Goal: Task Accomplishment & Management: Complete application form

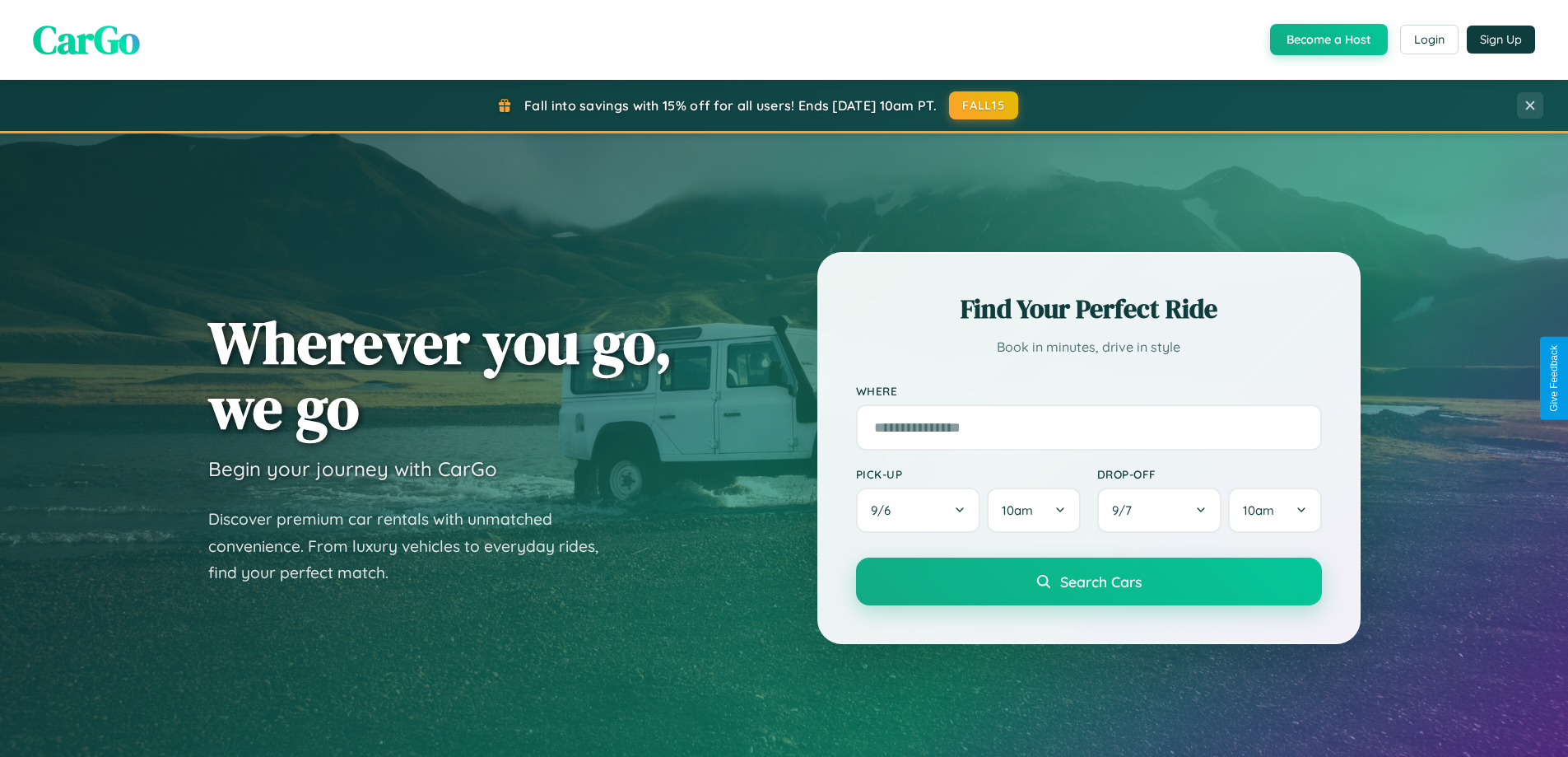
scroll to position [1133, 0]
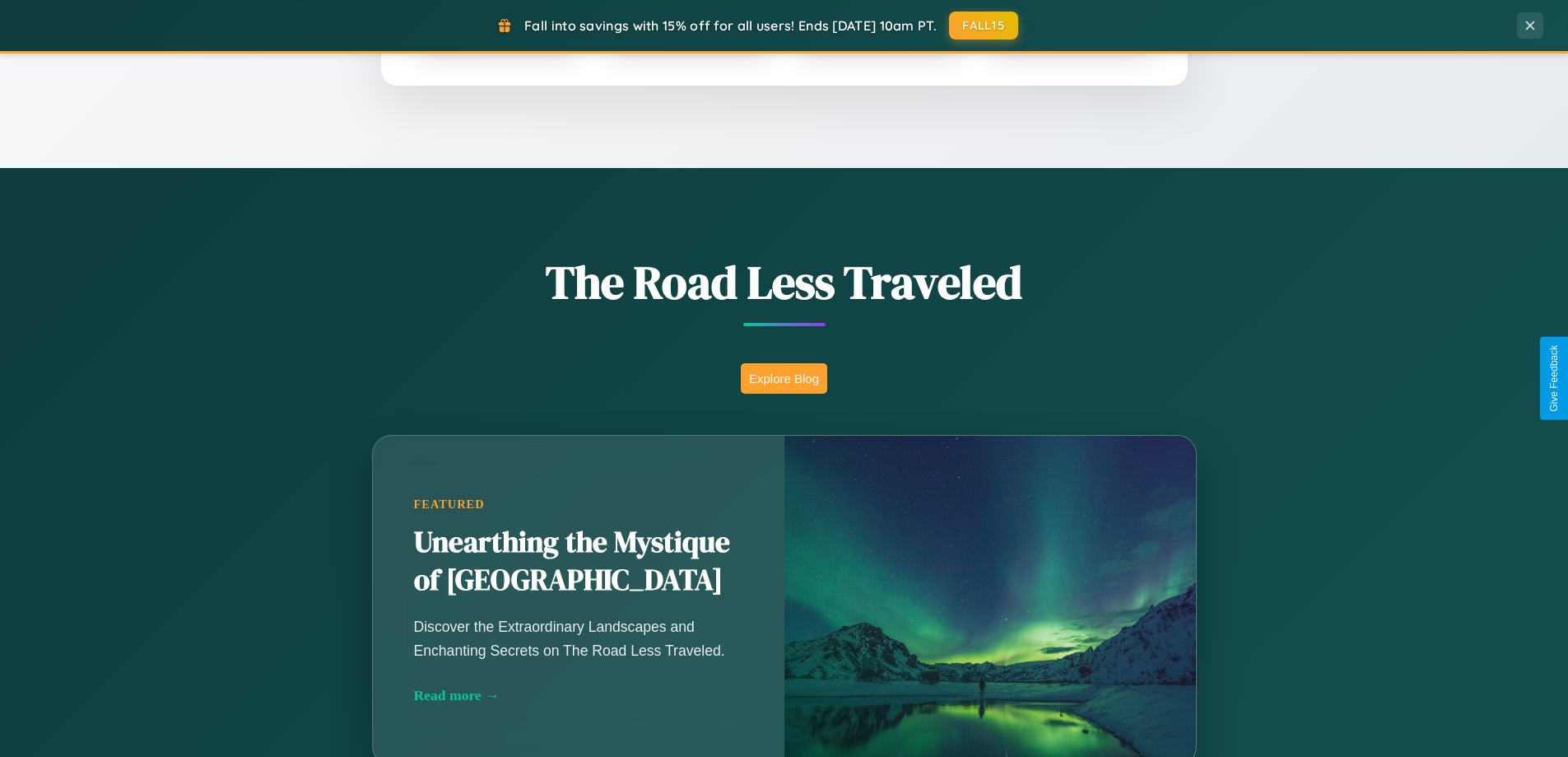
click at [784, 378] on button "Explore Blog" at bounding box center [784, 378] width 86 height 31
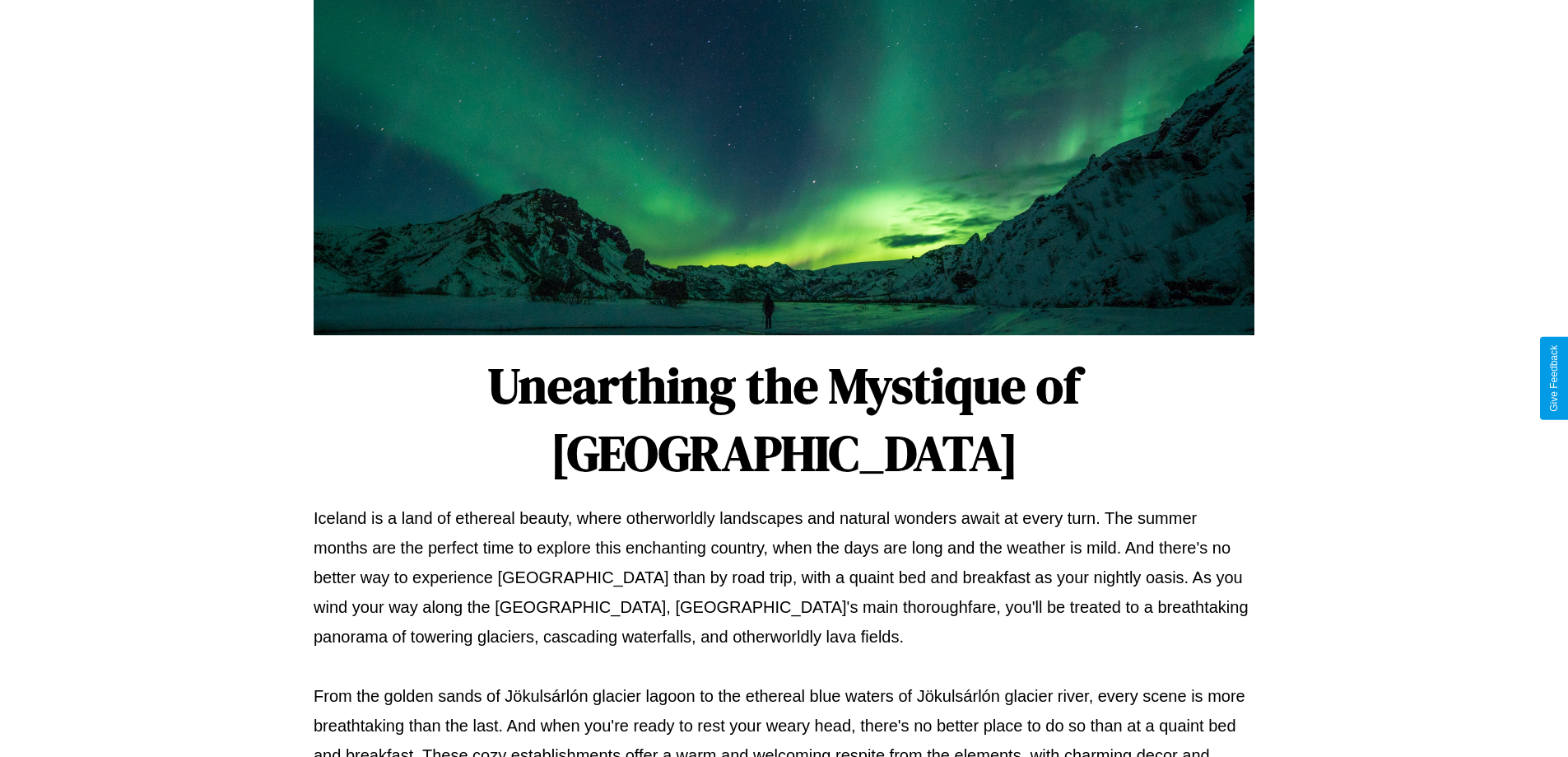
scroll to position [533, 0]
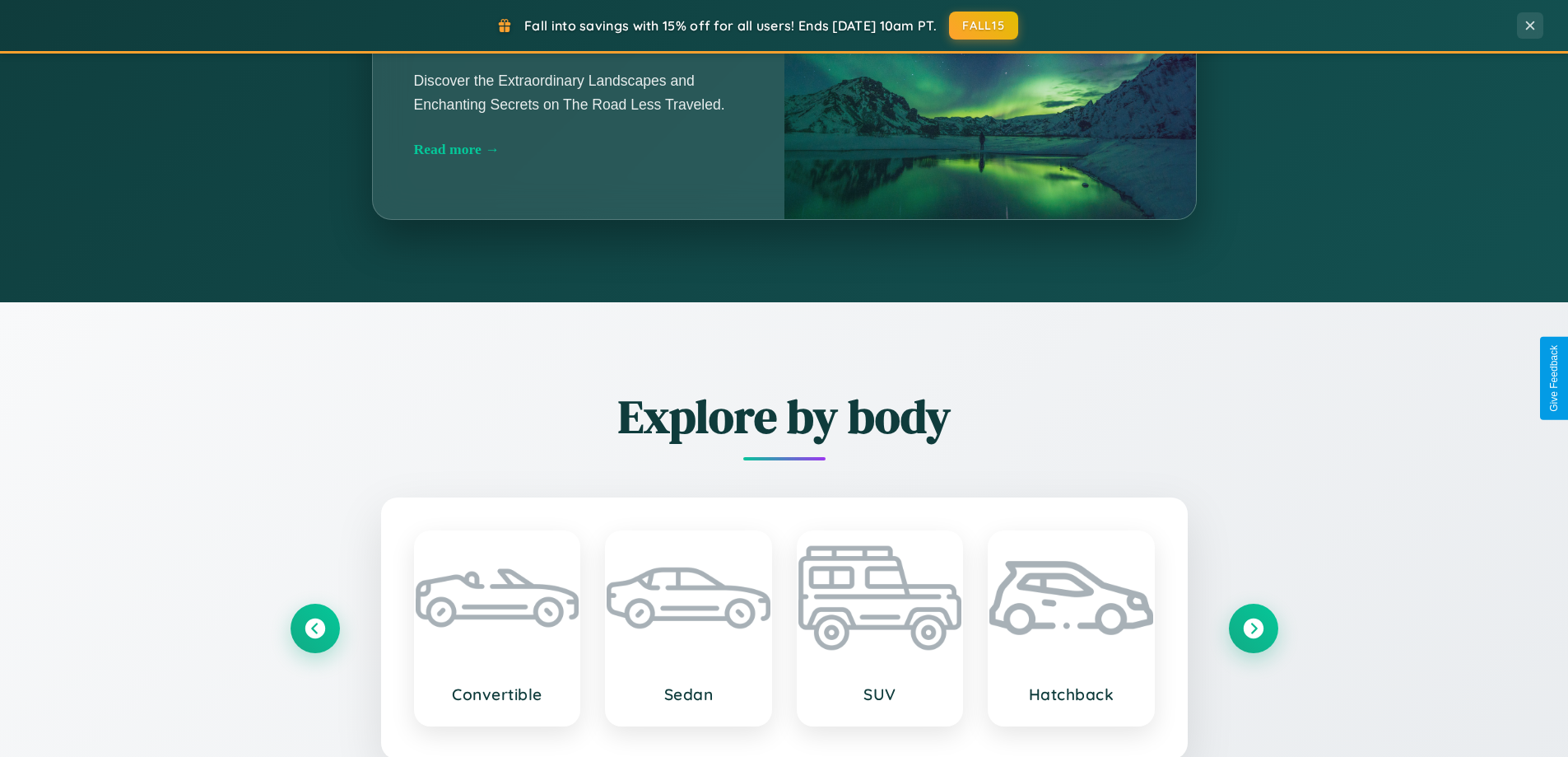
scroll to position [356, 0]
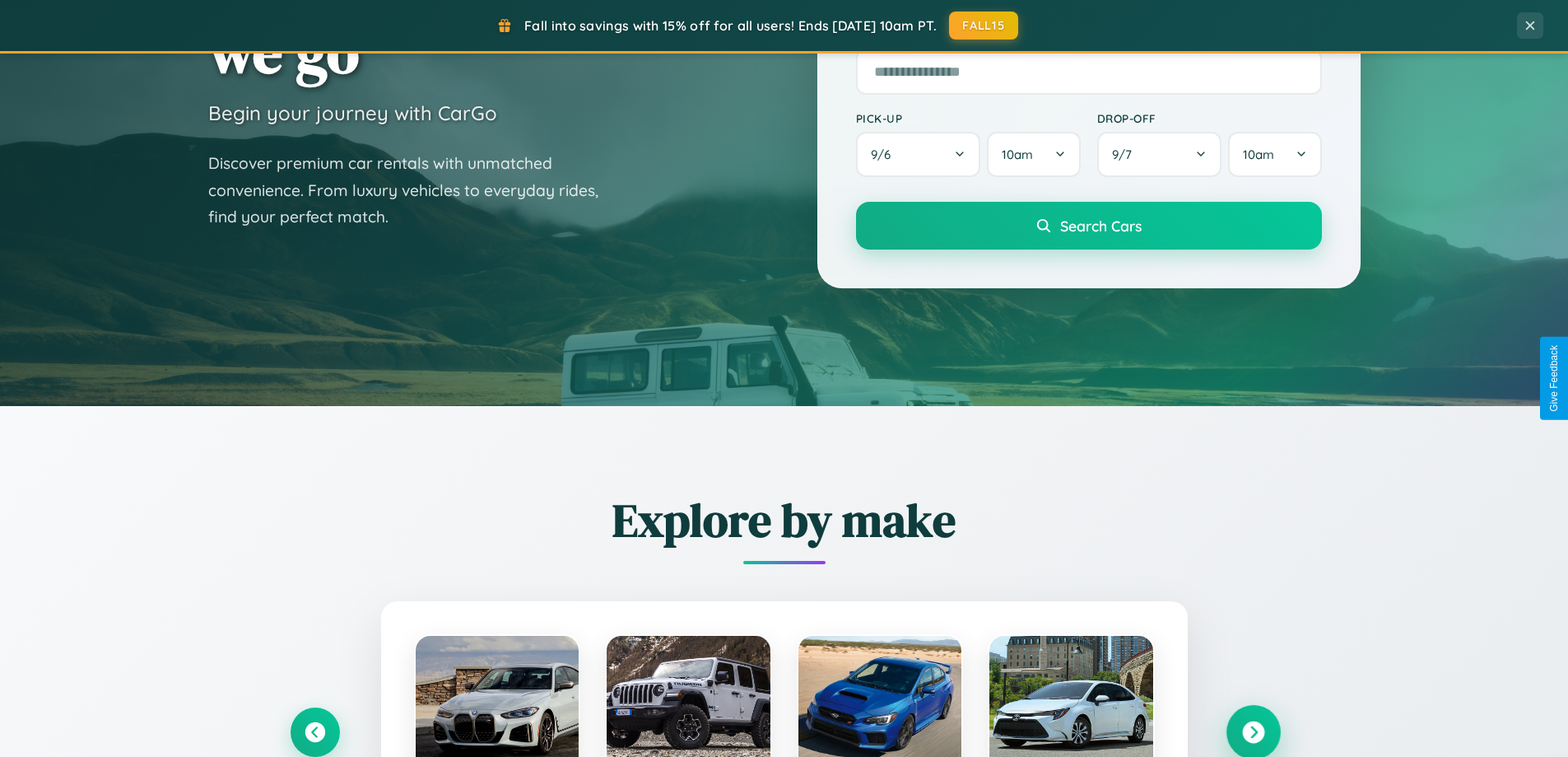
click at [1253, 732] on icon at bounding box center [1253, 733] width 22 height 22
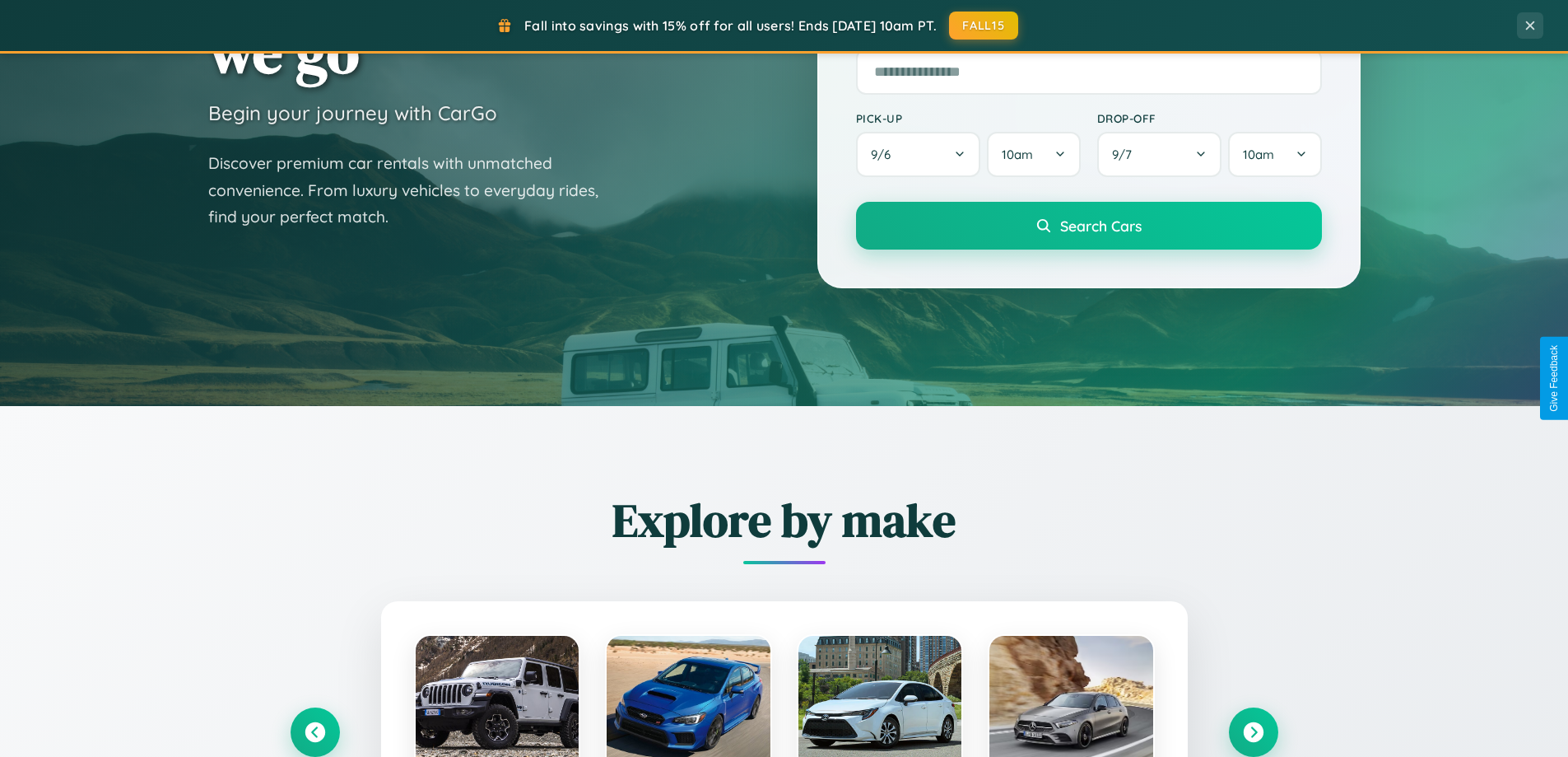
scroll to position [0, 0]
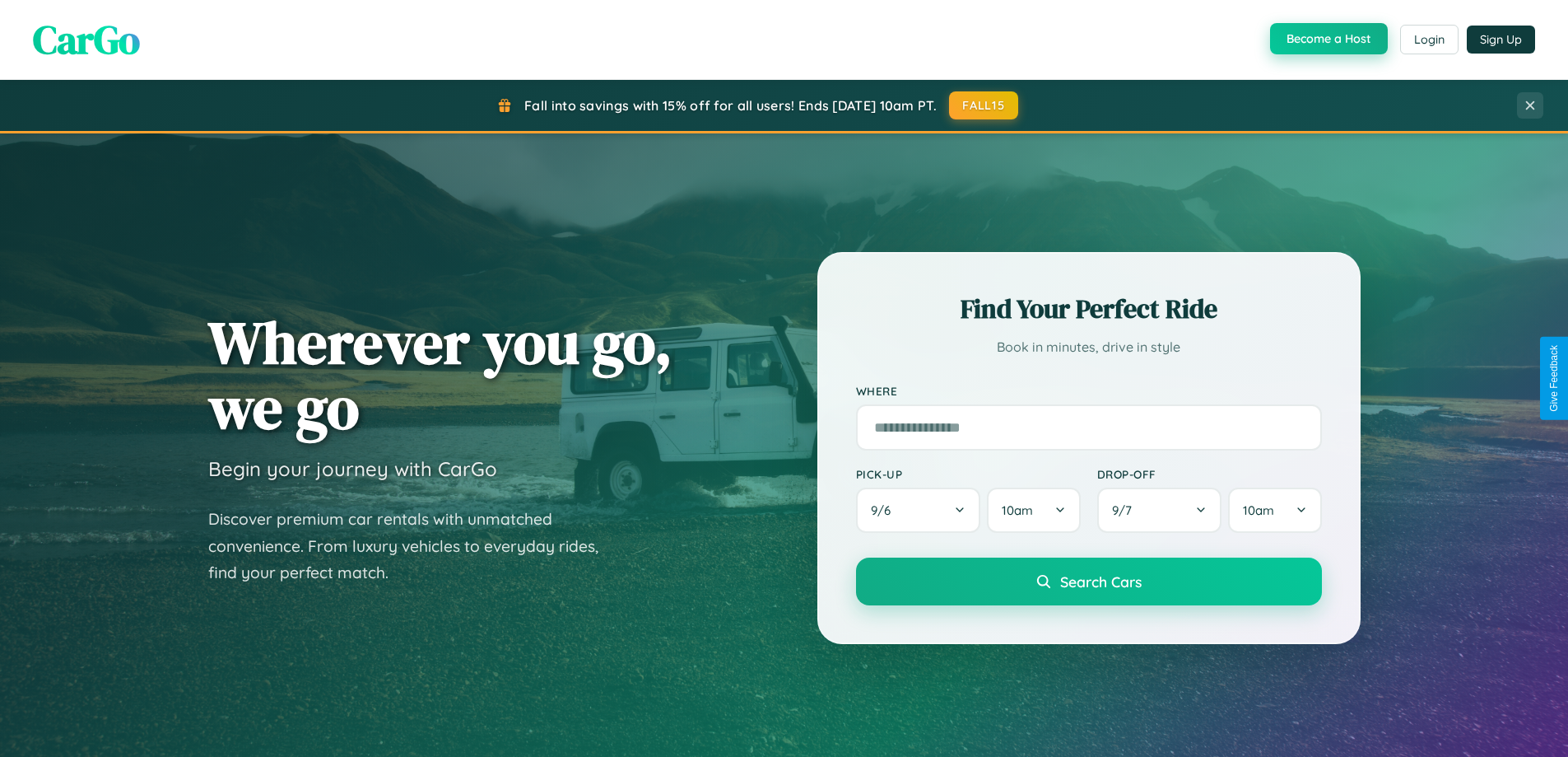
click at [1327, 39] on button "Become a Host" at bounding box center [1329, 38] width 118 height 31
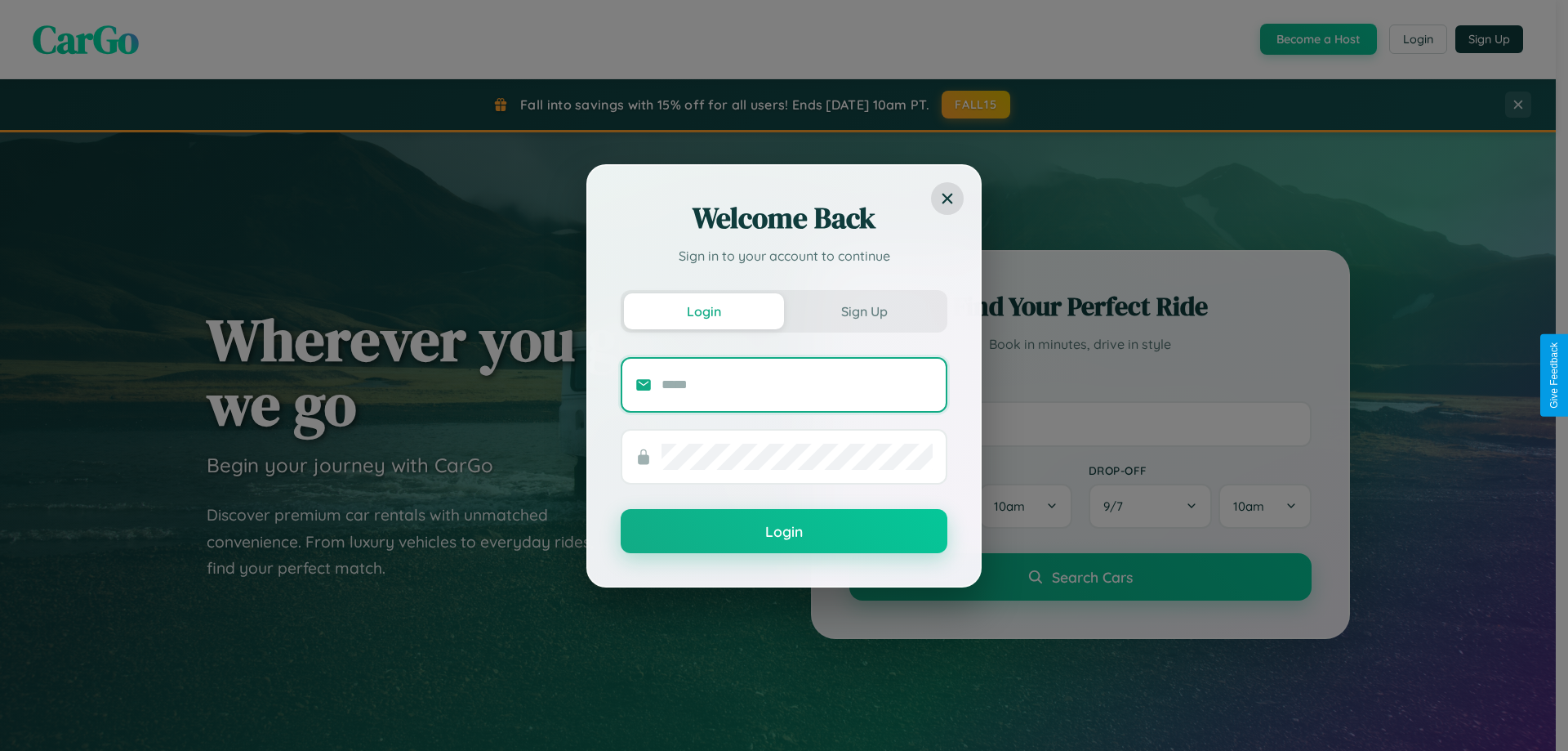
click at [797, 384] on input "text" at bounding box center [797, 385] width 271 height 26
type input "**********"
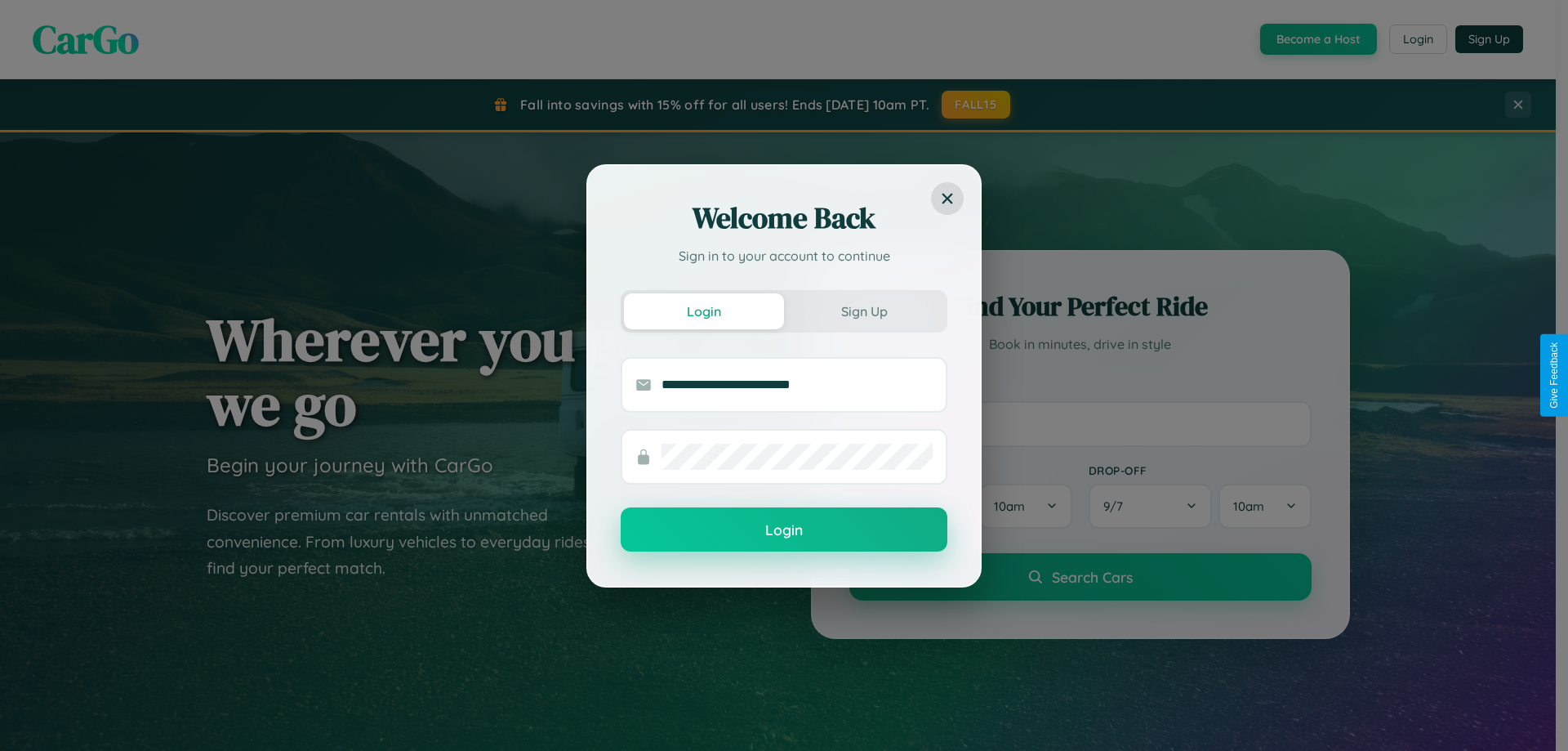
click at [784, 530] on button "Login" at bounding box center [784, 529] width 327 height 44
